Goal: Task Accomplishment & Management: Complete application form

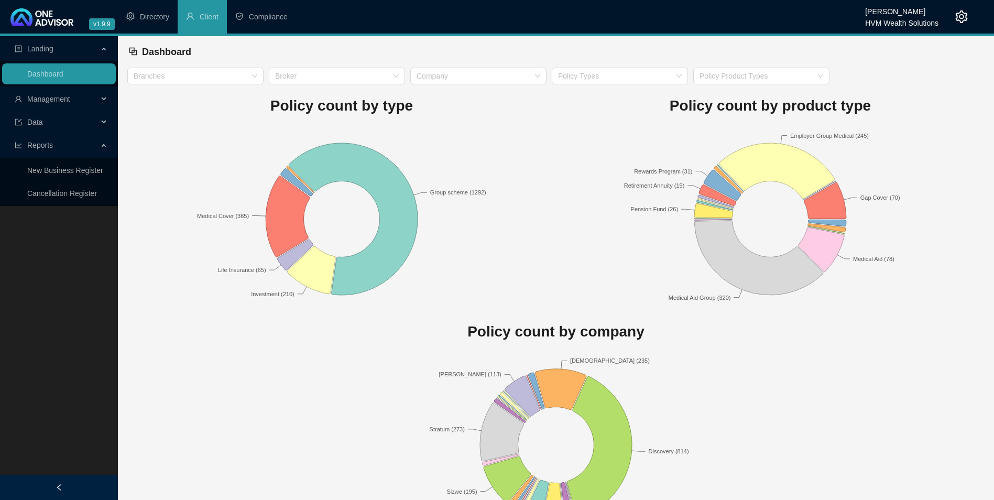
click at [74, 102] on span "Management" at bounding box center [56, 99] width 83 height 21
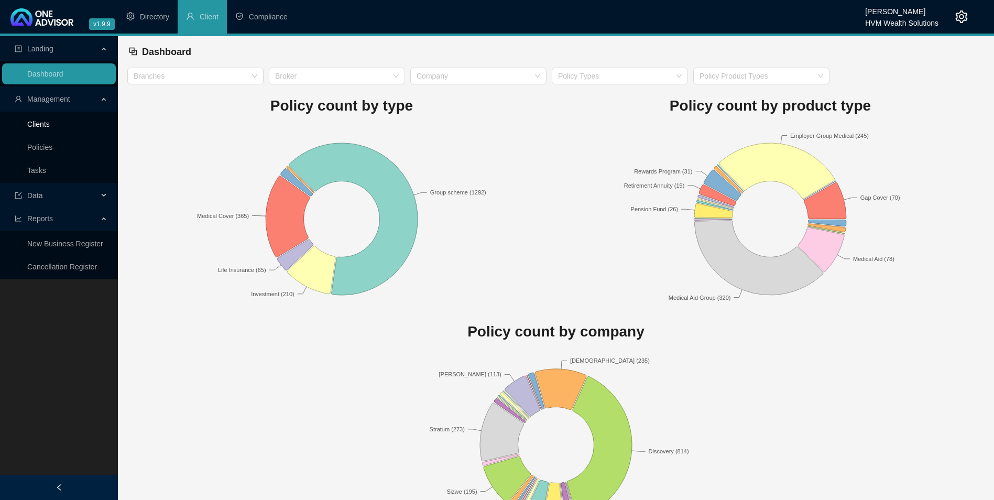
click at [42, 128] on link "Clients" at bounding box center [38, 124] width 23 height 8
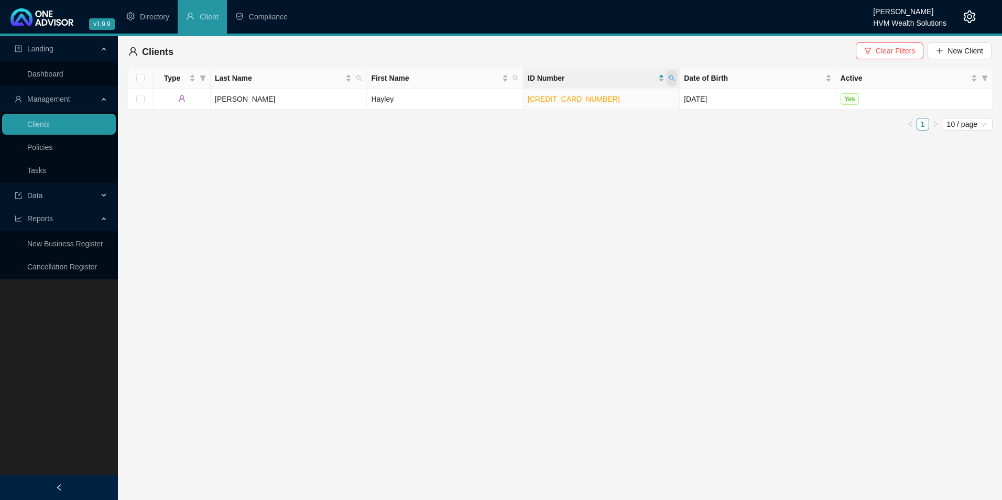
click at [669, 78] on icon "search" at bounding box center [671, 78] width 6 height 6
type input "7508145225087"
click at [599, 116] on span "Search" at bounding box center [603, 120] width 23 height 12
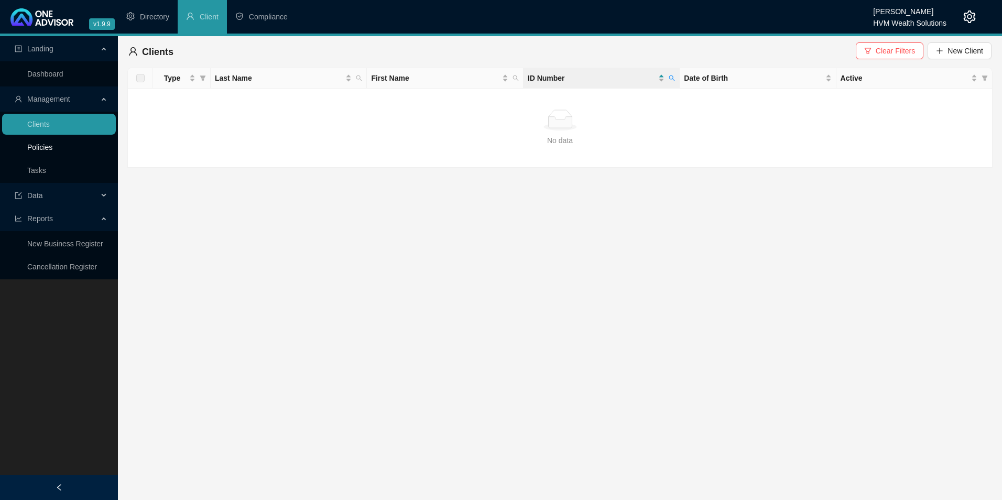
click at [36, 151] on link "Policies" at bounding box center [39, 147] width 25 height 8
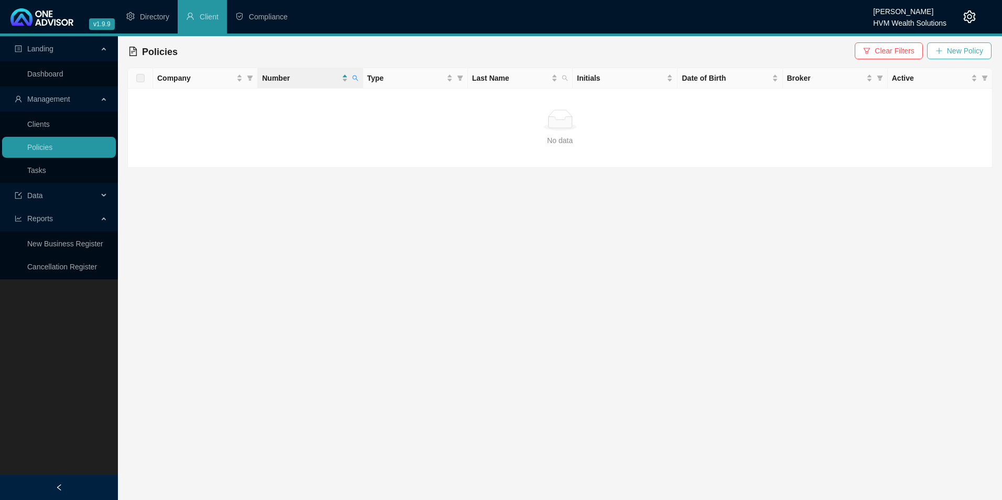
click at [958, 56] on span "New Policy" at bounding box center [965, 51] width 36 height 12
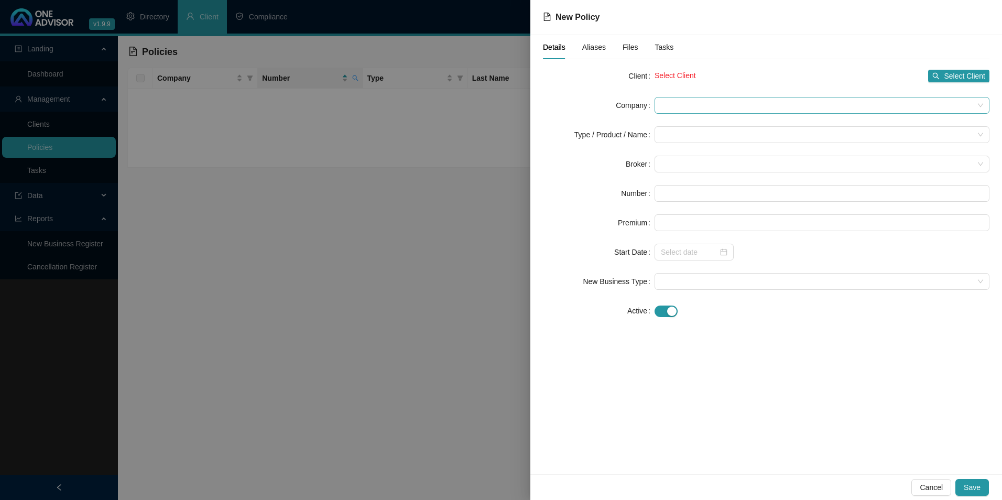
click at [708, 110] on span at bounding box center [822, 105] width 322 height 16
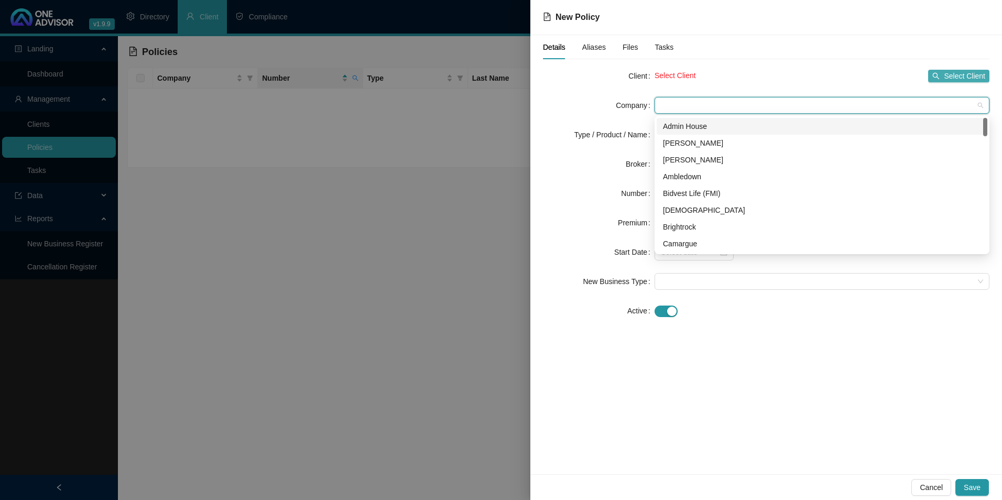
click at [961, 76] on span "Select Client" at bounding box center [963, 76] width 41 height 12
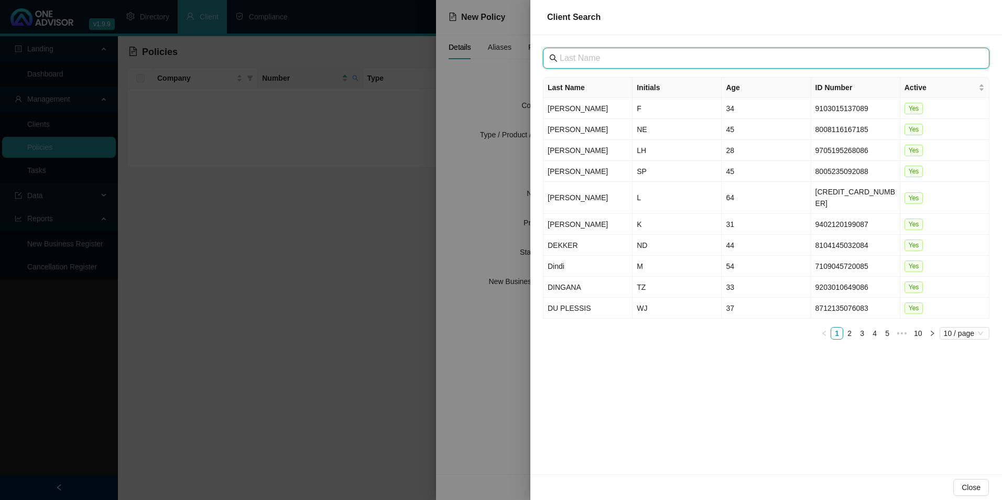
click at [659, 62] on input "text" at bounding box center [766, 58] width 415 height 13
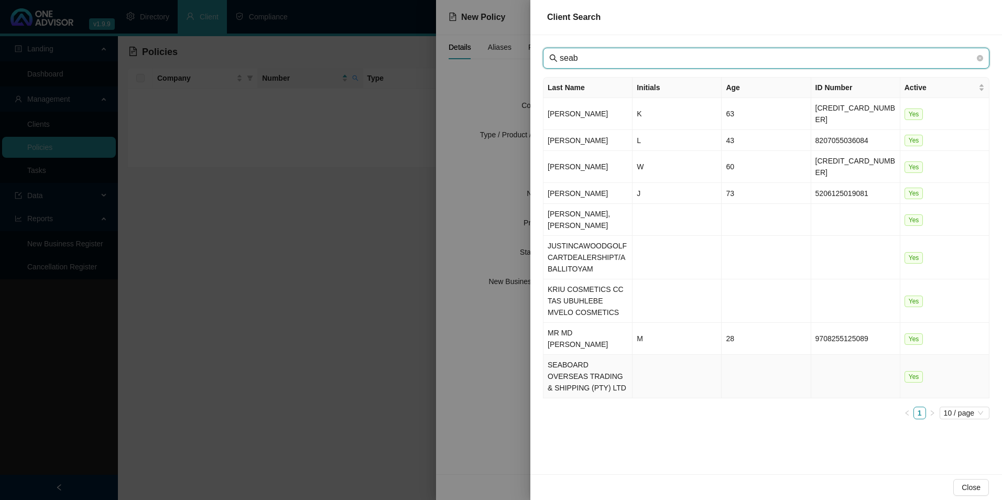
type input "seab"
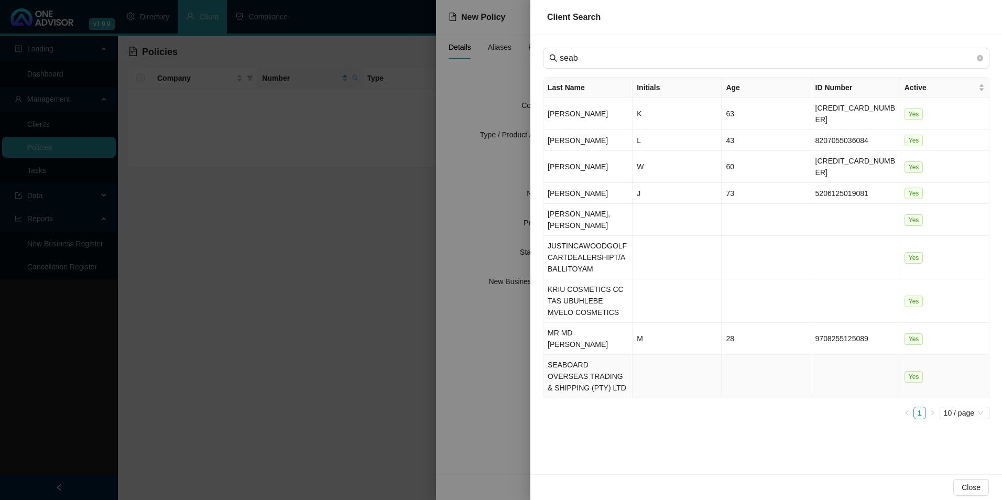
click at [583, 355] on td "SEABOARD OVERSEAS TRADING & SHIPPING (PTY) LTD" at bounding box center [587, 376] width 89 height 43
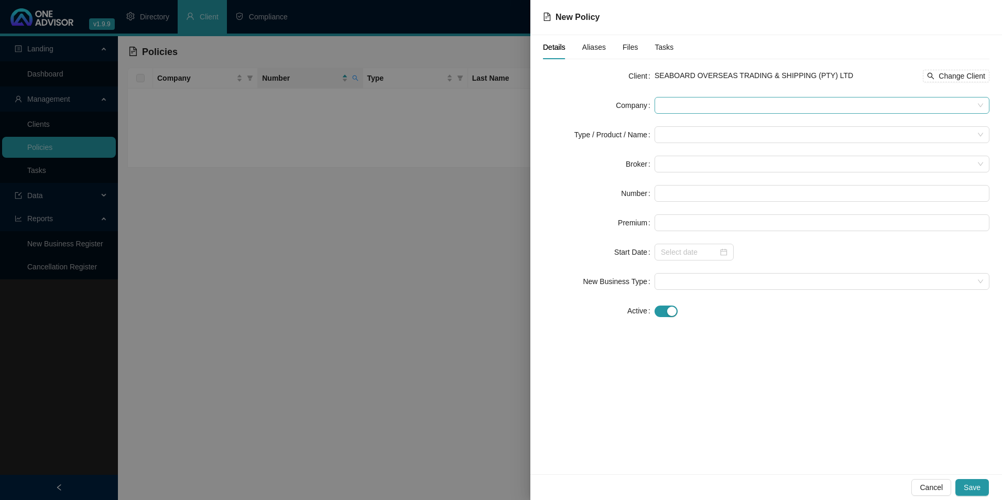
click at [758, 103] on span at bounding box center [822, 105] width 322 height 16
drag, startPoint x: 756, startPoint y: 104, endPoint x: 704, endPoint y: 106, distance: 52.9
click at [704, 106] on span at bounding box center [822, 105] width 322 height 16
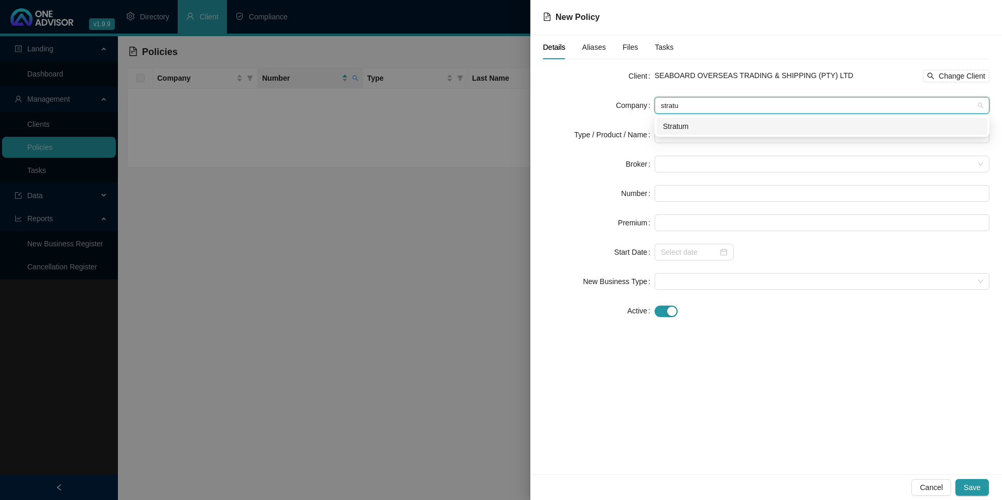
type input "stratum"
click at [690, 130] on div "Stratum" at bounding box center [822, 126] width 318 height 12
click at [695, 136] on input "search" at bounding box center [817, 135] width 313 height 16
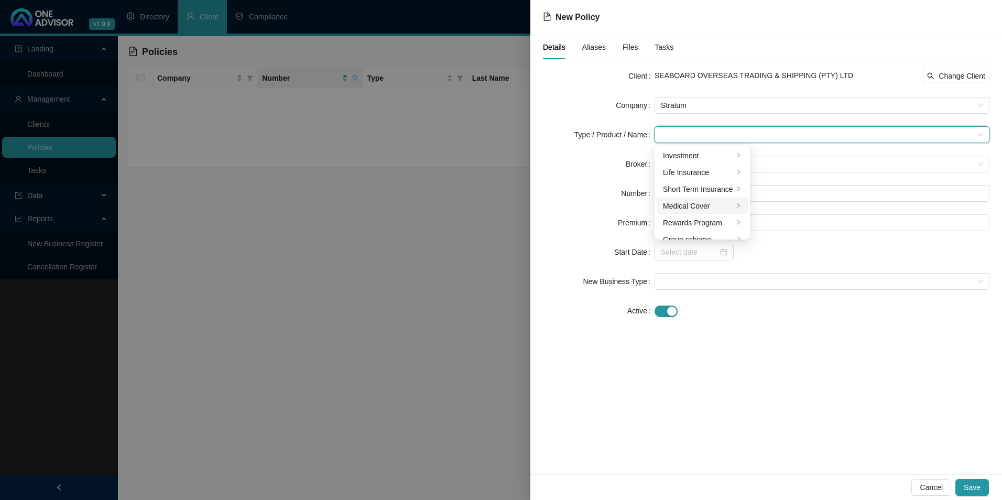
click at [691, 208] on div "Medical Cover" at bounding box center [698, 206] width 70 height 12
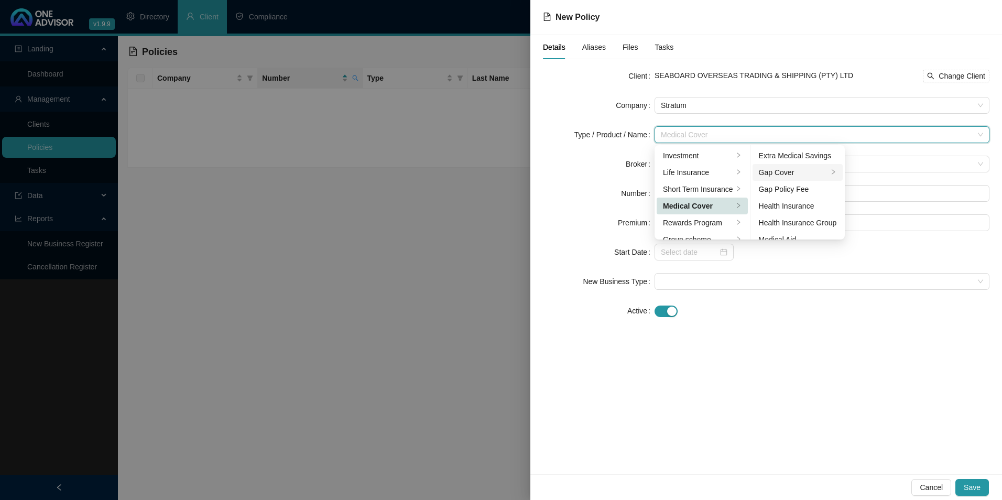
click at [795, 175] on div "Gap Cover" at bounding box center [794, 173] width 70 height 12
click at [741, 313] on div at bounding box center [821, 310] width 335 height 12
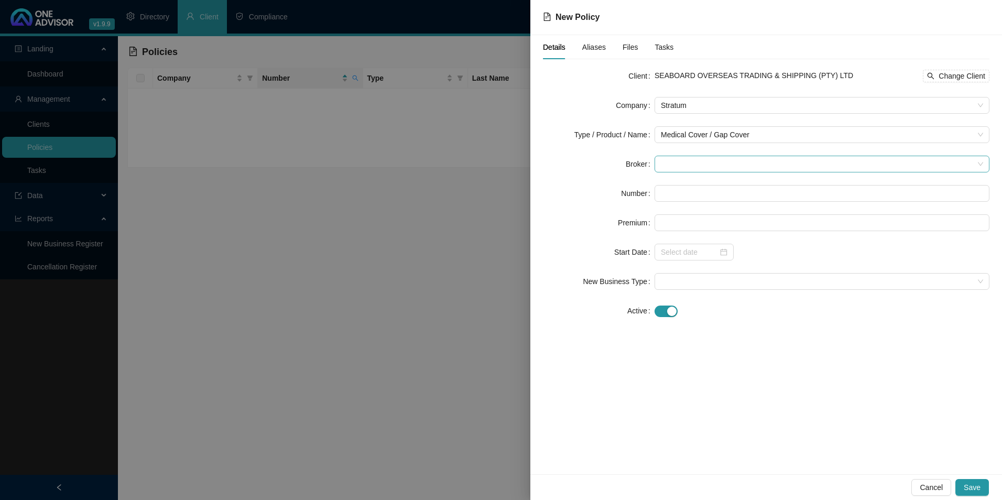
click at [720, 163] on span at bounding box center [822, 164] width 322 height 16
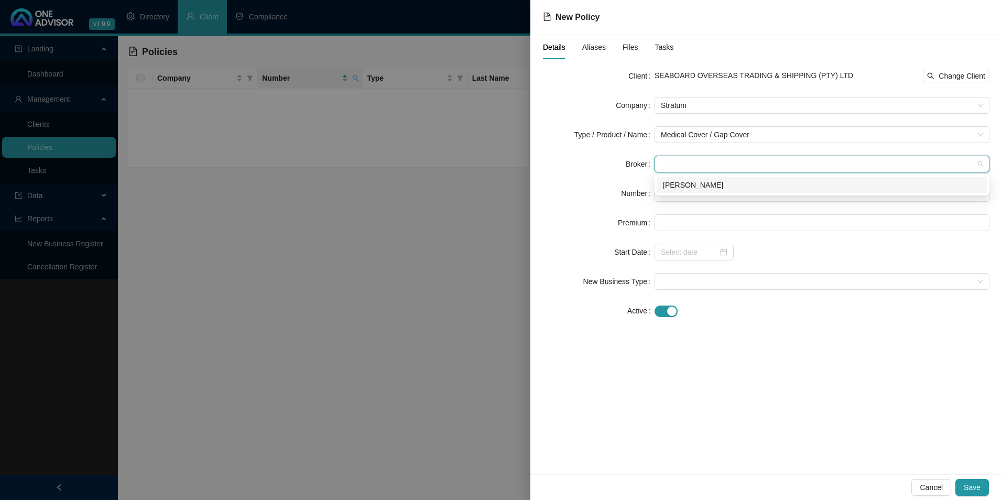
click at [710, 191] on div "[PERSON_NAME]" at bounding box center [821, 185] width 331 height 17
click at [709, 195] on input "text" at bounding box center [821, 193] width 335 height 17
click at [678, 199] on input "text" at bounding box center [821, 193] width 335 height 17
click at [748, 201] on input "text" at bounding box center [821, 193] width 335 height 17
paste input "GAP0370264"
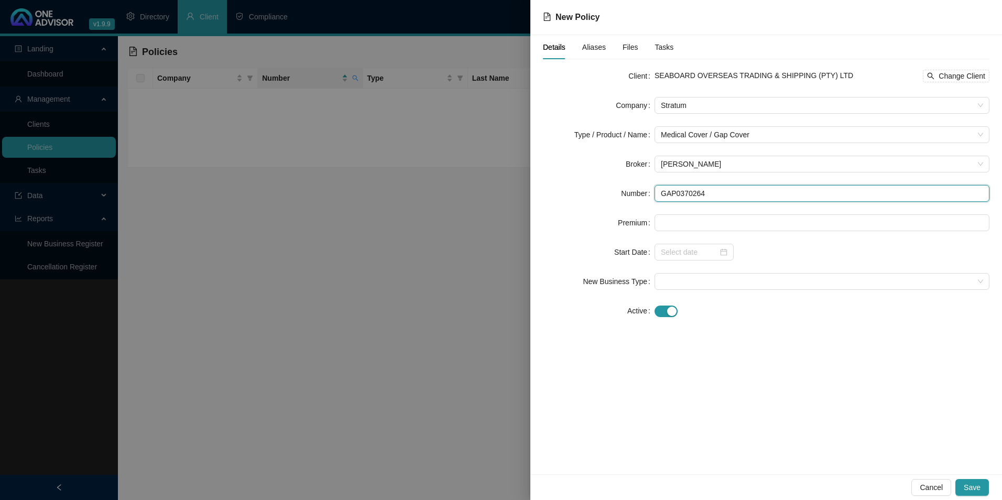
click at [671, 192] on input "GAP0370264" at bounding box center [821, 193] width 335 height 17
drag, startPoint x: 685, startPoint y: 223, endPoint x: 712, endPoint y: 196, distance: 37.8
click at [712, 196] on input "GAP0370264" at bounding box center [821, 193] width 335 height 17
drag, startPoint x: 712, startPoint y: 196, endPoint x: 655, endPoint y: 192, distance: 57.8
click at [655, 192] on input "GAP0370264" at bounding box center [821, 193] width 335 height 17
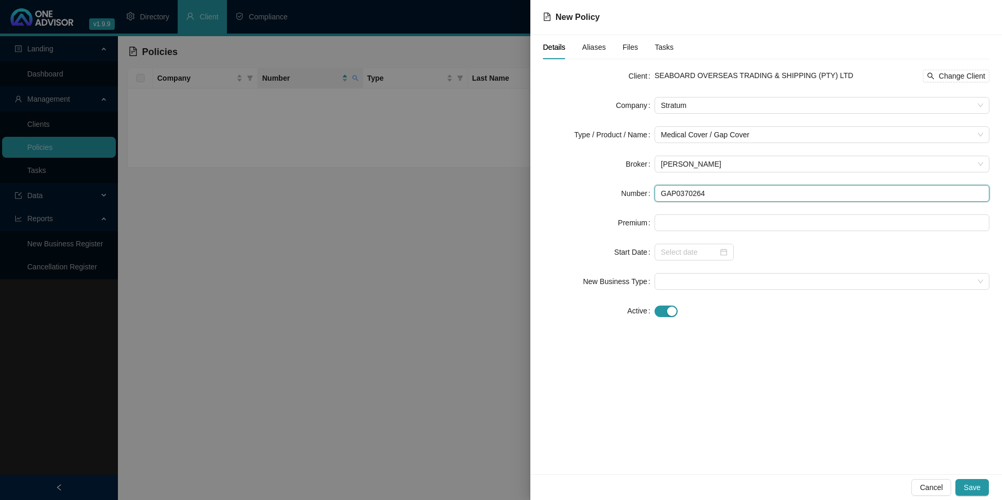
paste input "AFORBD5457"
type input "AFORBD5457"
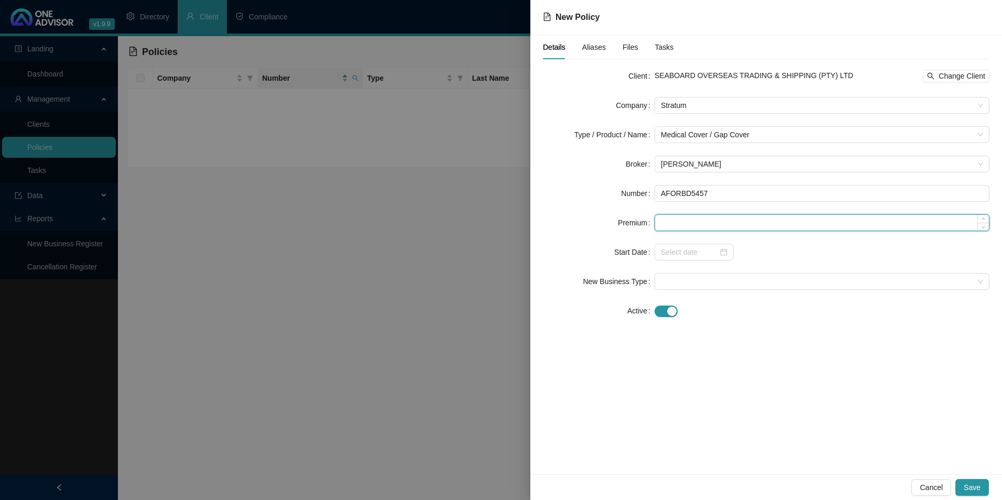
click at [672, 224] on input at bounding box center [822, 223] width 334 height 16
